Goal: Complete application form

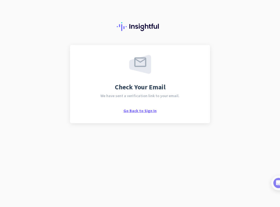
click at [142, 110] on span "Go Back to Sign In" at bounding box center [140, 110] width 33 height 5
click at [153, 109] on span "Go Back to Sign In" at bounding box center [140, 110] width 33 height 5
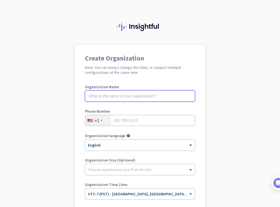
click at [134, 98] on input "text" at bounding box center [140, 95] width 110 height 11
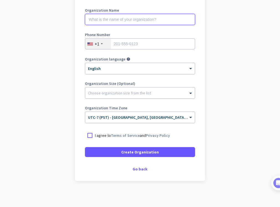
scroll to position [78, 0]
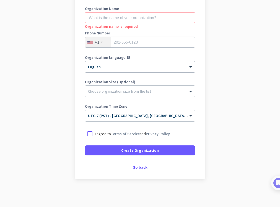
click at [134, 168] on div "Go back" at bounding box center [140, 167] width 110 height 4
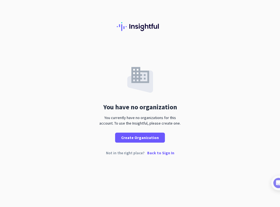
click at [160, 152] on p "Back to Sign In" at bounding box center [160, 153] width 27 height 4
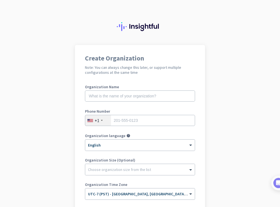
scroll to position [78, 0]
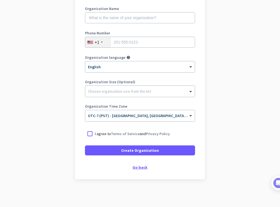
click at [137, 166] on div "Go back" at bounding box center [140, 167] width 110 height 4
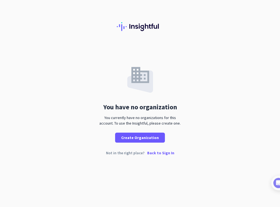
click at [153, 154] on p "Back to Sign In" at bounding box center [160, 153] width 27 height 4
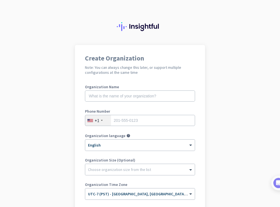
scroll to position [78, 0]
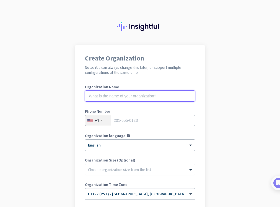
click at [114, 99] on input "text" at bounding box center [140, 95] width 110 height 11
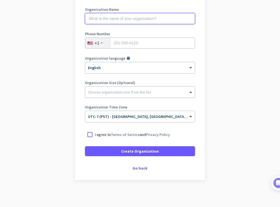
scroll to position [78, 0]
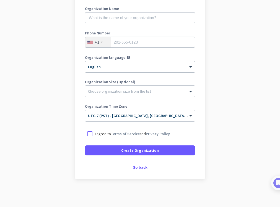
click at [135, 167] on div "Go back" at bounding box center [140, 167] width 110 height 4
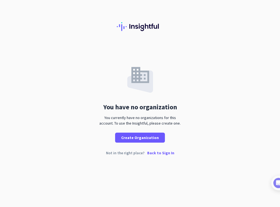
click at [156, 152] on p "Back to Sign In" at bounding box center [160, 153] width 27 height 4
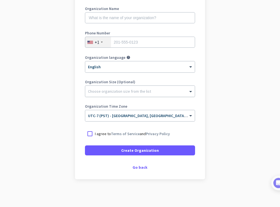
scroll to position [78, 0]
click at [86, 134] on div at bounding box center [90, 134] width 10 height 10
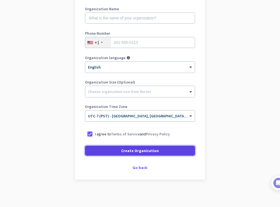
click at [137, 150] on span "Create Organization" at bounding box center [140, 151] width 38 height 6
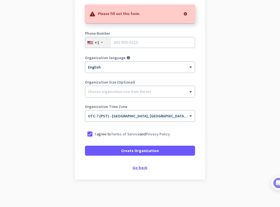
click at [135, 169] on div "Go back" at bounding box center [140, 167] width 110 height 4
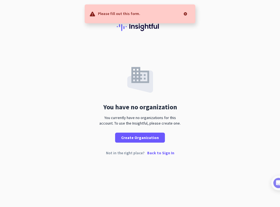
click at [154, 153] on p "Back to Sign In" at bounding box center [160, 153] width 27 height 4
